Goal: Task Accomplishment & Management: Complete application form

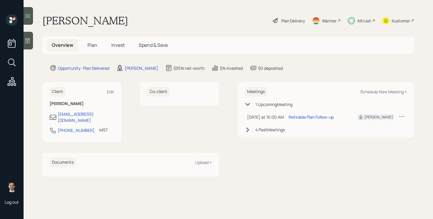
click at [93, 44] on span "Plan" at bounding box center [92, 45] width 10 height 6
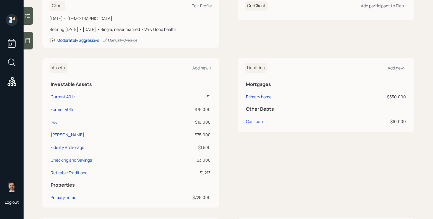
scroll to position [93, 0]
click at [225, 117] on div "Assets Add new + Investable Assets Current 401k $1 Former 401k $75,000 IRA $10,…" at bounding box center [228, 132] width 372 height 149
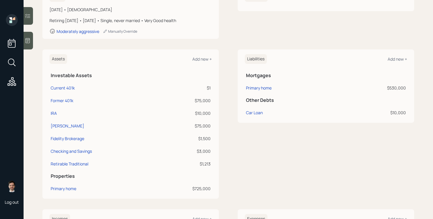
scroll to position [103, 0]
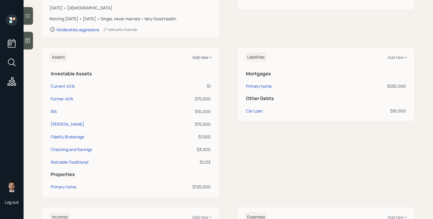
click at [207, 59] on div "Add new +" at bounding box center [201, 57] width 19 height 6
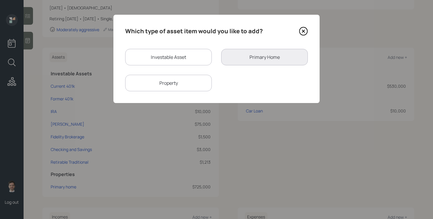
click at [186, 56] on div "Investable Asset" at bounding box center [168, 57] width 87 height 16
select select "taxable"
select select "balanced"
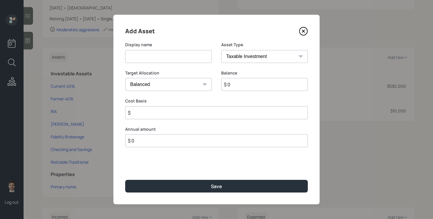
click at [186, 56] on input at bounding box center [168, 56] width 87 height 13
click at [165, 56] on input "457" at bounding box center [168, 56] width 87 height 13
type input "Deferred Compensation"
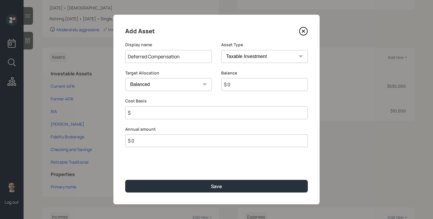
select select "company_sponsored"
type input "0"
click at [188, 56] on input "Deferred Compensation" at bounding box center [168, 56] width 87 height 13
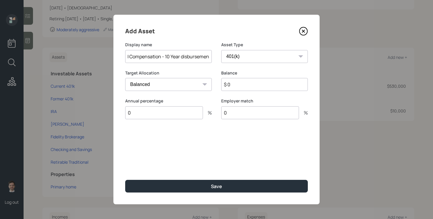
scroll to position [0, 21]
type input "Deferred Compensation - 10 Year disbursement"
click at [273, 56] on select "SEP IRA IRA Roth IRA 401(k) Roth 401(k) 403(b) Roth 403(b) 457(b) Roth 457(b) H…" at bounding box center [264, 56] width 87 height 13
click at [241, 85] on input "$ 0" at bounding box center [264, 84] width 87 height 13
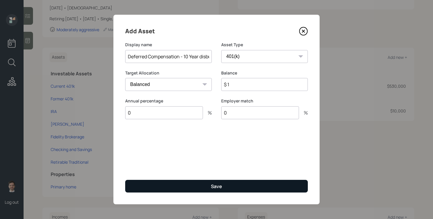
type input "$ 1"
click at [205, 185] on button "Save" at bounding box center [216, 186] width 183 height 13
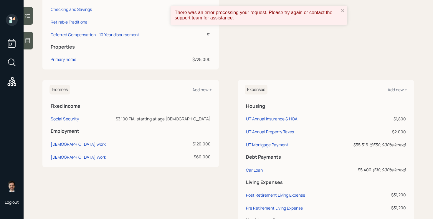
scroll to position [244, 0]
click at [340, 11] on div "There was an error processing your request. Please try again or contact the sup…" at bounding box center [257, 15] width 168 height 14
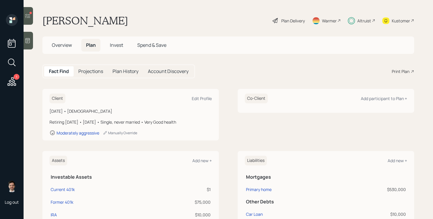
click at [288, 19] on div "Plan Delivery" at bounding box center [293, 21] width 24 height 6
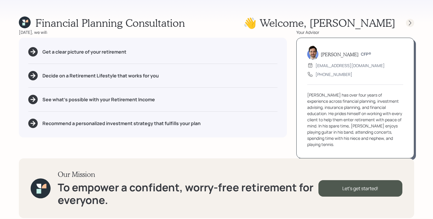
click at [407, 24] on icon at bounding box center [410, 23] width 6 height 6
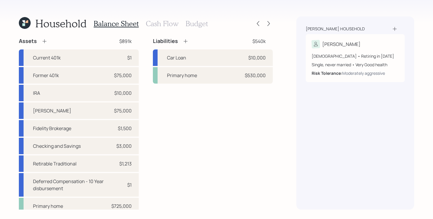
click at [267, 27] on div at bounding box center [263, 23] width 19 height 8
click at [269, 25] on icon at bounding box center [269, 24] width 6 height 6
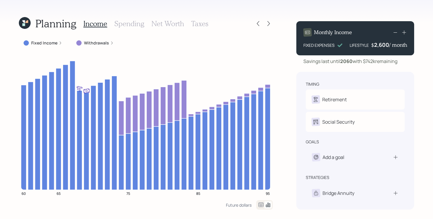
click at [29, 25] on icon at bounding box center [25, 23] width 12 height 12
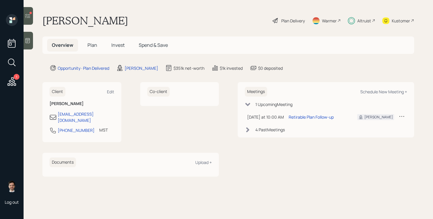
click at [91, 48] on h5 "Plan" at bounding box center [92, 45] width 19 height 13
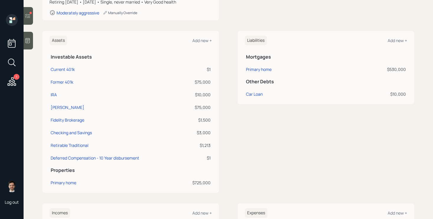
scroll to position [282, 0]
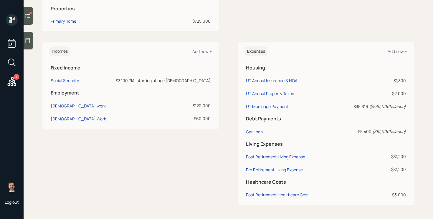
click at [66, 106] on div "[DEMOGRAPHIC_DATA] work" at bounding box center [78, 106] width 55 height 6
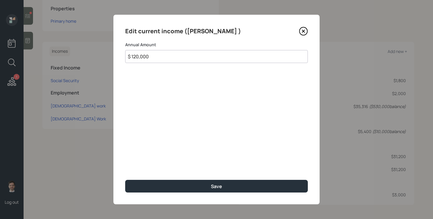
click at [198, 57] on input "$ 120,000" at bounding box center [216, 56] width 183 height 13
type input "$ 115,000"
click at [125, 180] on button "Save" at bounding box center [216, 186] width 183 height 13
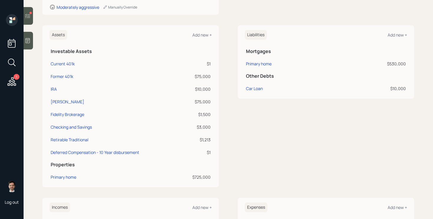
scroll to position [119, 0]
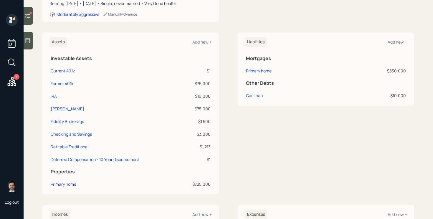
click at [37, 90] on main "[PERSON_NAME] Plan Delivery Warmer Altruist Kustomer Overview Plan Invest Spend…" at bounding box center [228, 109] width 409 height 219
click at [61, 84] on div "Former 401k" at bounding box center [62, 83] width 23 height 6
select select "ira"
select select "balanced"
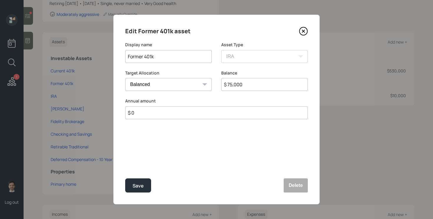
click at [303, 31] on icon at bounding box center [303, 31] width 2 height 2
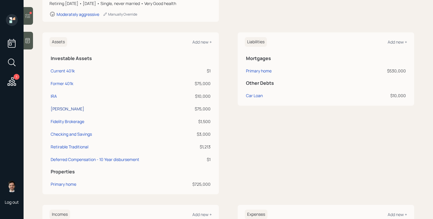
click at [57, 111] on div "[PERSON_NAME]" at bounding box center [68, 109] width 34 height 6
select select "roth_ira"
select select "balanced"
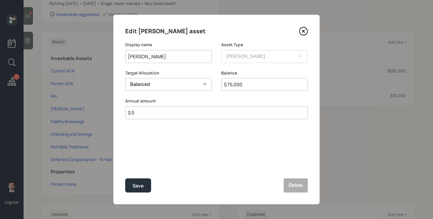
click at [304, 34] on icon at bounding box center [303, 31] width 9 height 9
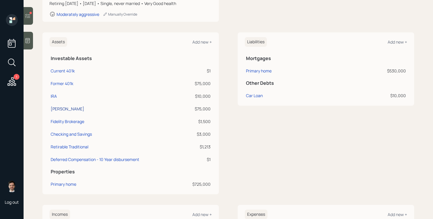
click at [61, 109] on div "[PERSON_NAME]" at bounding box center [68, 109] width 34 height 6
select select "roth_ira"
select select "balanced"
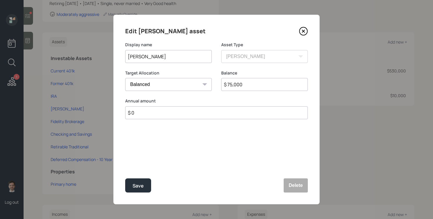
click at [305, 28] on icon at bounding box center [303, 31] width 9 height 9
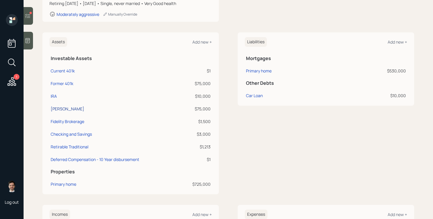
click at [63, 110] on div "[PERSON_NAME]" at bounding box center [68, 109] width 34 height 6
select select "roth_ira"
select select "balanced"
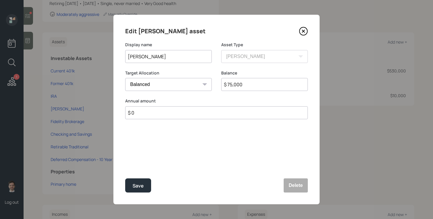
click at [258, 84] on input "$ 75,000" at bounding box center [264, 84] width 87 height 13
click at [239, 137] on div "Edit [PERSON_NAME] asset Display name [PERSON_NAME] Asset Type SEP [PERSON_NAME…" at bounding box center [216, 110] width 206 height 190
click at [305, 33] on icon at bounding box center [303, 31] width 9 height 9
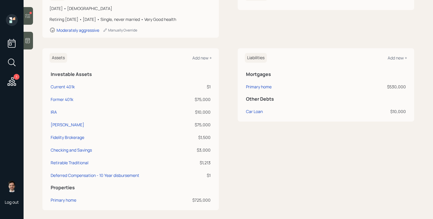
scroll to position [107, 0]
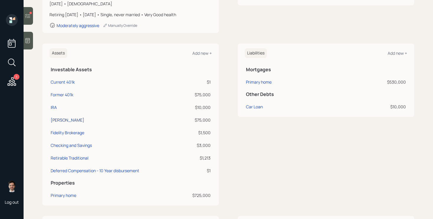
click at [64, 119] on div "[PERSON_NAME]" at bounding box center [68, 120] width 34 height 6
select select "roth_ira"
select select "balanced"
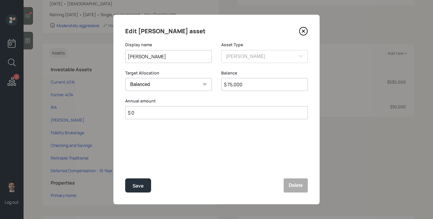
click at [246, 88] on input "$ 75,000" at bounding box center [264, 84] width 87 height 13
type input "$ 50,000"
click at [125, 178] on button "Save" at bounding box center [138, 185] width 26 height 14
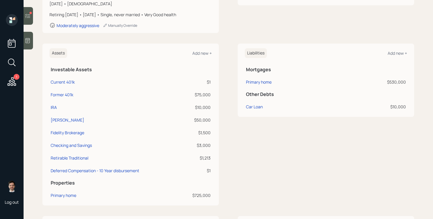
click at [230, 101] on div "Assets Add new + Investable Assets Current 401k $1 Former 401k $75,000 IRA $10,…" at bounding box center [228, 125] width 372 height 162
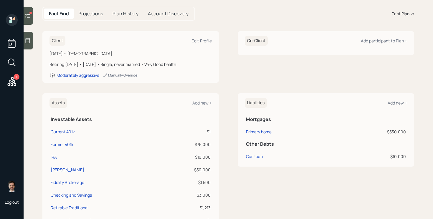
scroll to position [58, 0]
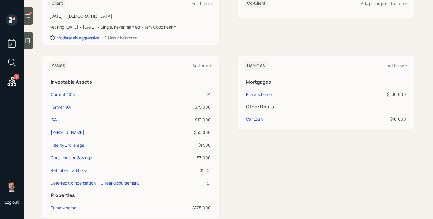
scroll to position [95, 0]
click at [228, 99] on div "Assets Add new + Investable Assets Current 401k $1 Former 401k $75,000 IRA $10,…" at bounding box center [228, 137] width 372 height 162
